Goal: Contribute content: Add original content to the website for others to see

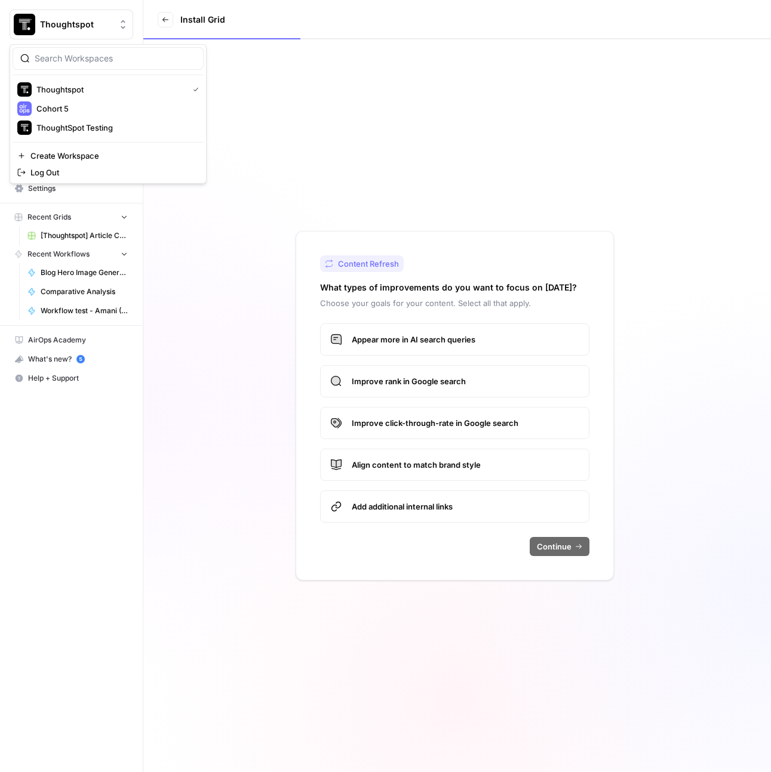
click at [83, 23] on span "Thoughtspot" at bounding box center [76, 25] width 72 height 12
click at [97, 109] on span "Cohort 5" at bounding box center [115, 109] width 158 height 12
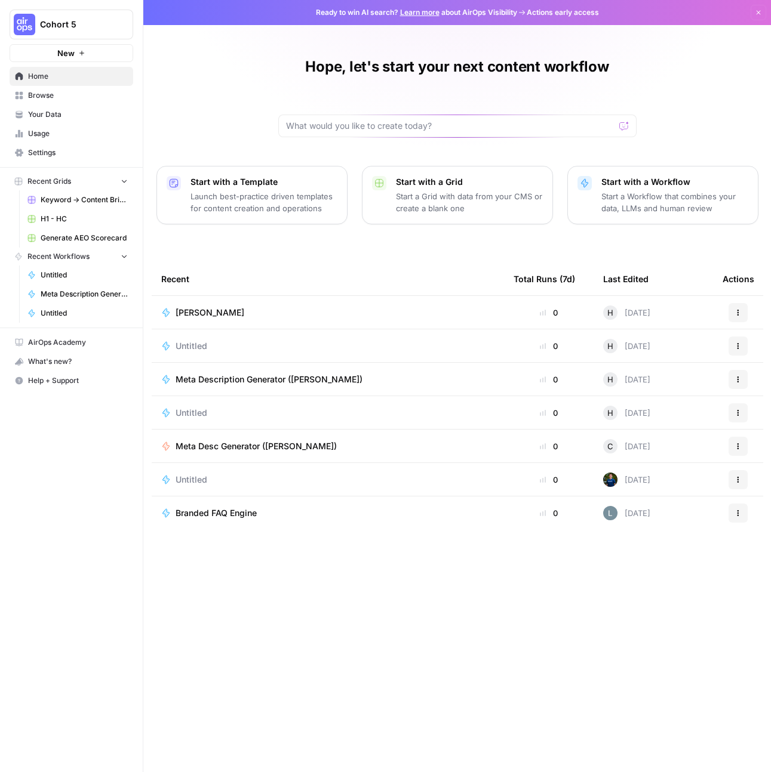
click at [57, 116] on span "Your Data" at bounding box center [78, 114] width 100 height 11
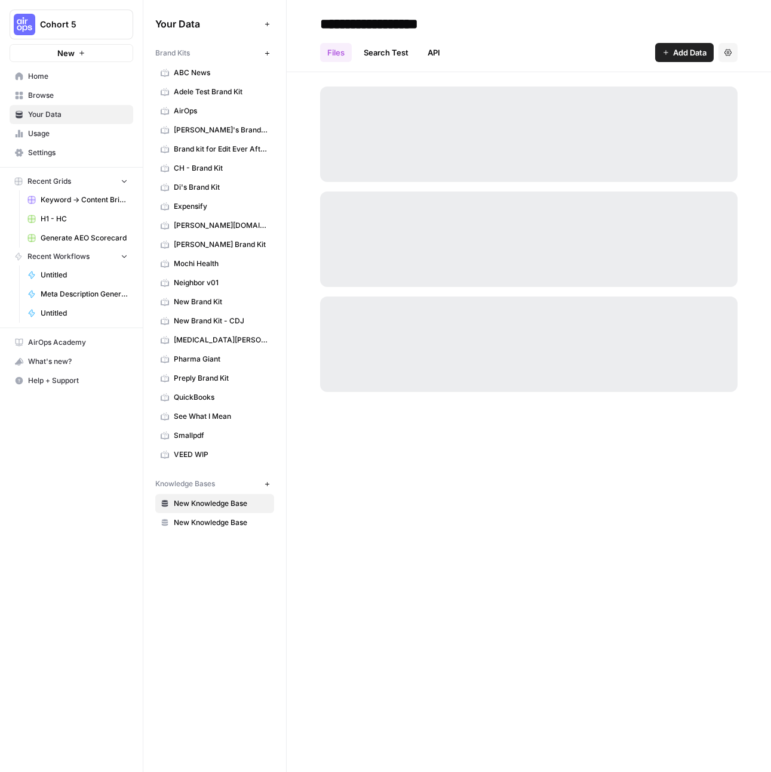
click at [688, 44] on button "Add Data" at bounding box center [684, 52] width 58 height 19
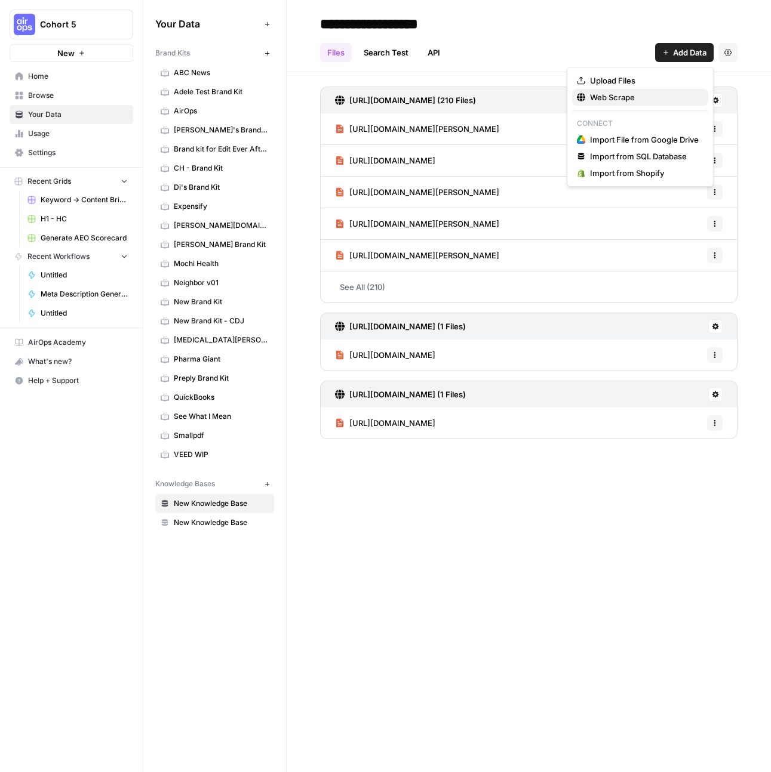
click at [621, 94] on span "Web Scrape" at bounding box center [644, 97] width 109 height 12
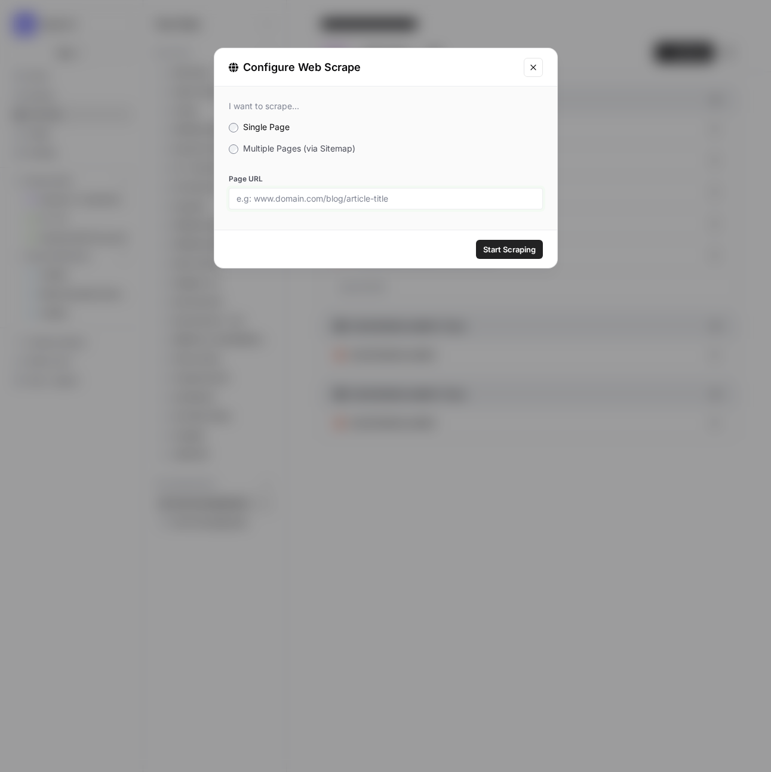
click at [329, 201] on input "Page URL" at bounding box center [385, 198] width 298 height 11
paste input "[URL][DOMAIN_NAME]"
type input "[URL][DOMAIN_NAME]"
click at [491, 244] on span "Start Scraping" at bounding box center [509, 250] width 53 height 12
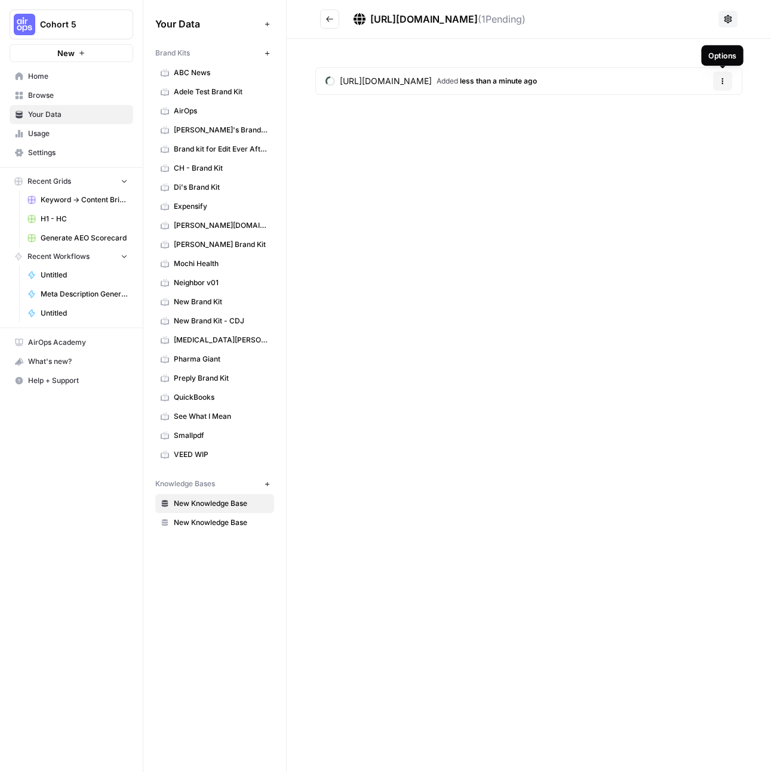
click at [721, 79] on icon "button" at bounding box center [722, 81] width 7 height 7
click at [513, 171] on div "[URL][DOMAIN_NAME] ( 1 Pending) [URL][DOMAIN_NAME] Added less than a minute ago…" at bounding box center [528, 386] width 484 height 772
click at [720, 81] on icon "button" at bounding box center [722, 81] width 7 height 7
click at [679, 108] on span "Delete File" at bounding box center [697, 109] width 39 height 12
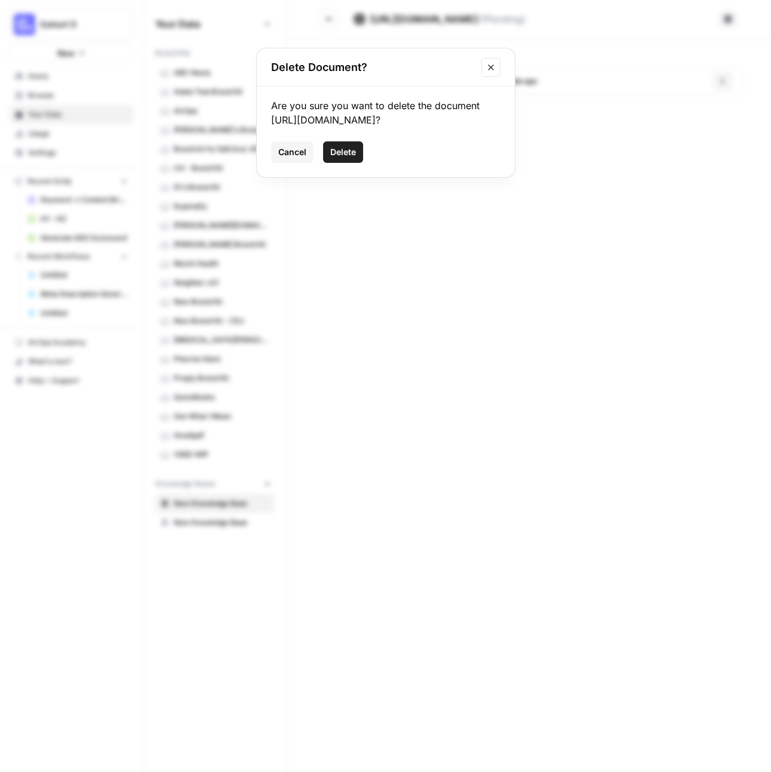
click at [344, 149] on span "Delete" at bounding box center [343, 152] width 26 height 12
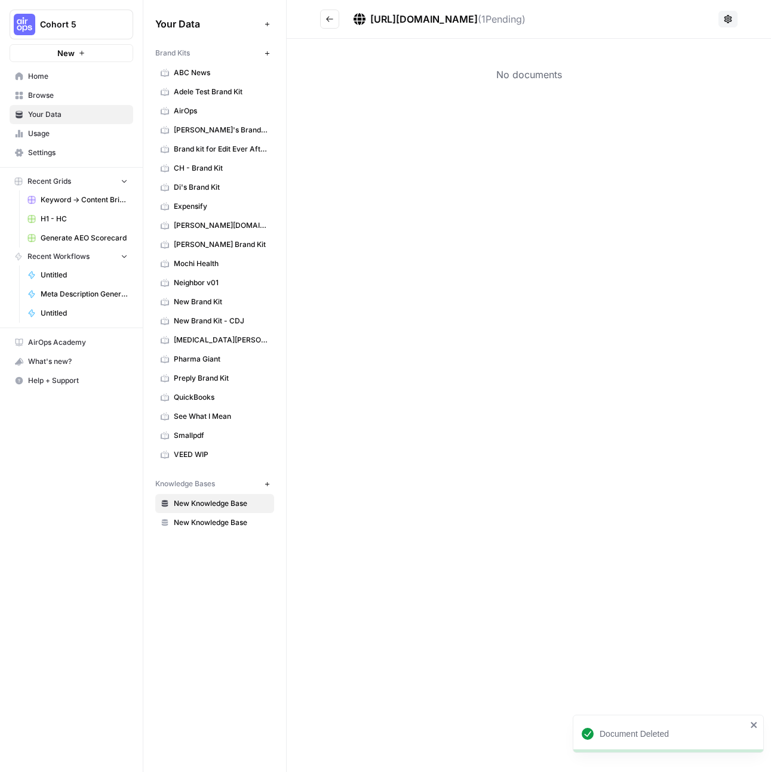
click at [331, 26] on button "Go back" at bounding box center [329, 19] width 19 height 19
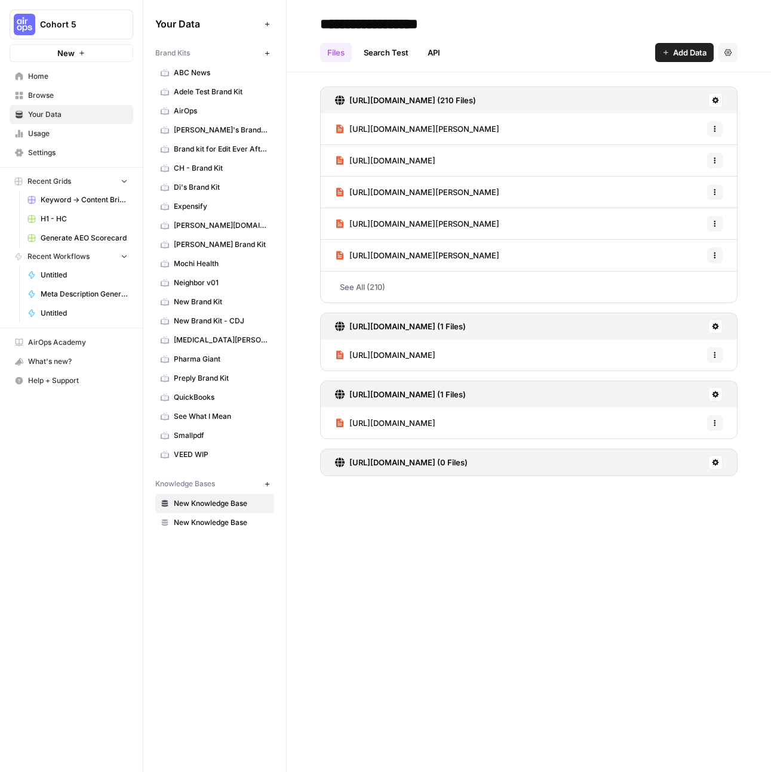
click at [57, 31] on button "Cohort 5" at bounding box center [72, 25] width 124 height 30
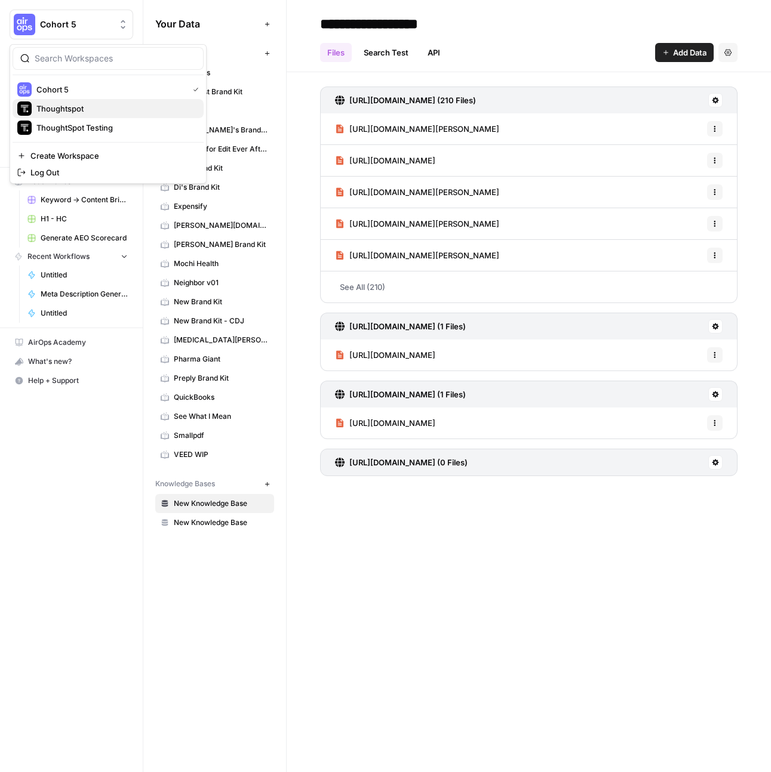
click at [71, 106] on span "Thoughtspot" at bounding box center [115, 109] width 158 height 12
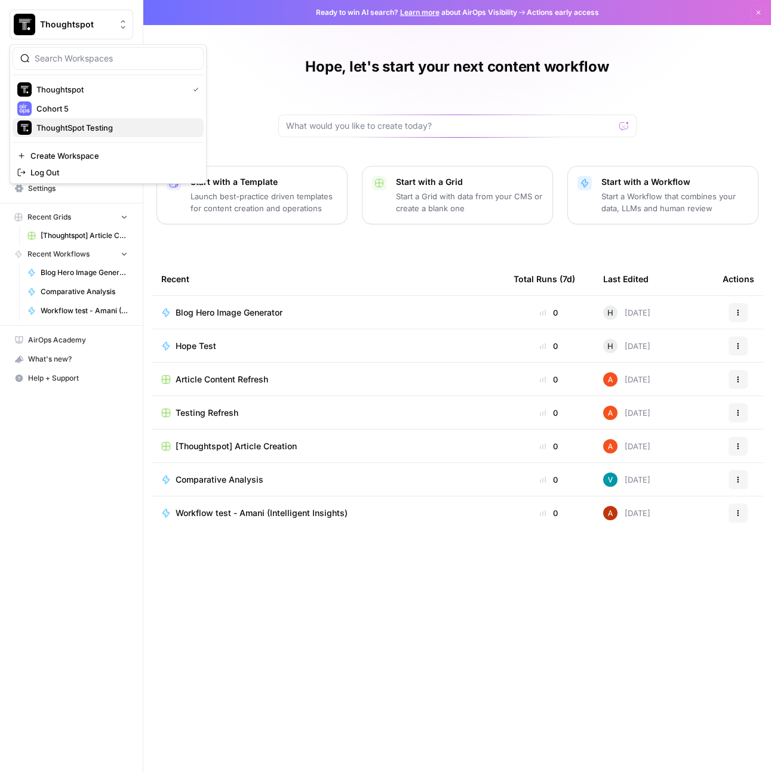
click at [78, 124] on span "ThoughtSpot Testing" at bounding box center [115, 128] width 158 height 12
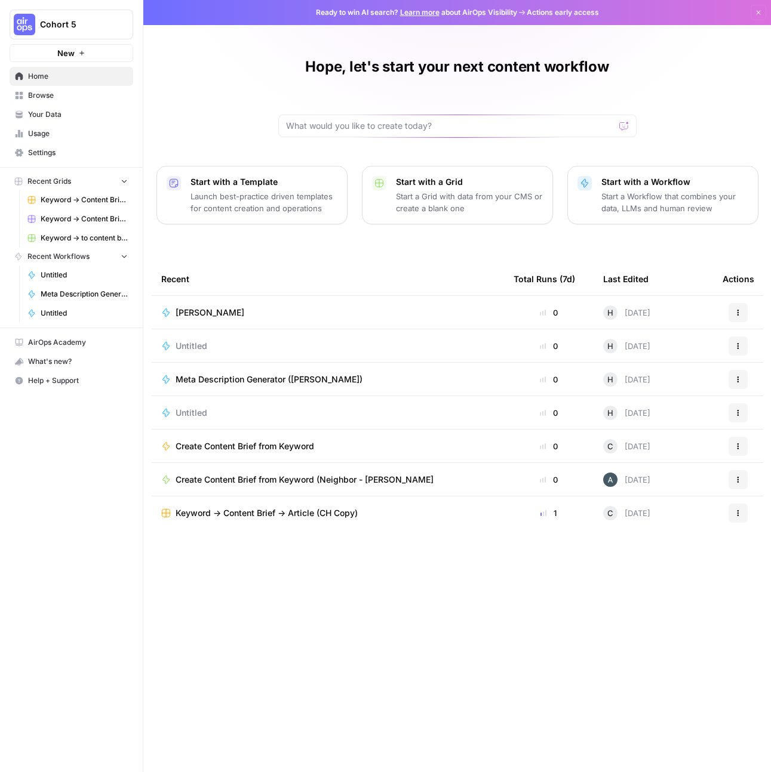
click at [607, 448] on span "C" at bounding box center [610, 446] width 6 height 12
click at [58, 120] on link "Your Data" at bounding box center [72, 114] width 124 height 19
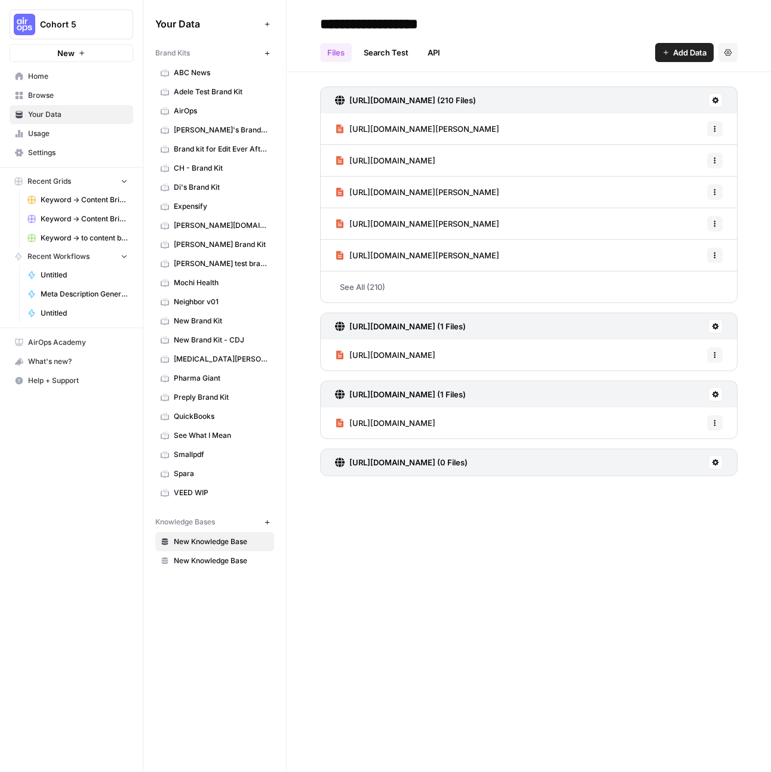
click at [62, 79] on span "Home" at bounding box center [78, 76] width 100 height 11
